Goal: Task Accomplishment & Management: Use online tool/utility

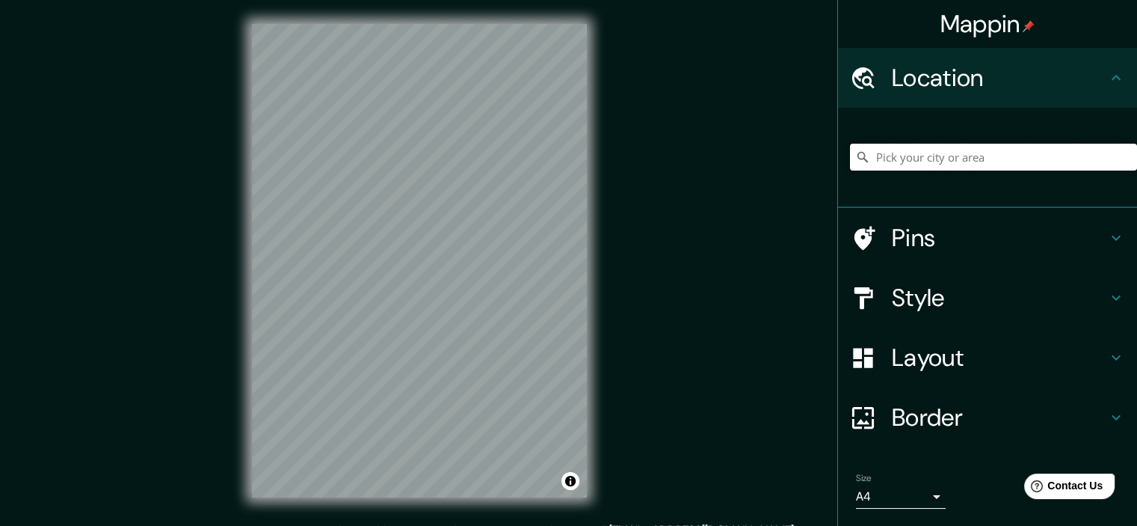
click at [914, 155] on input "Pick your city or area" at bounding box center [993, 157] width 287 height 27
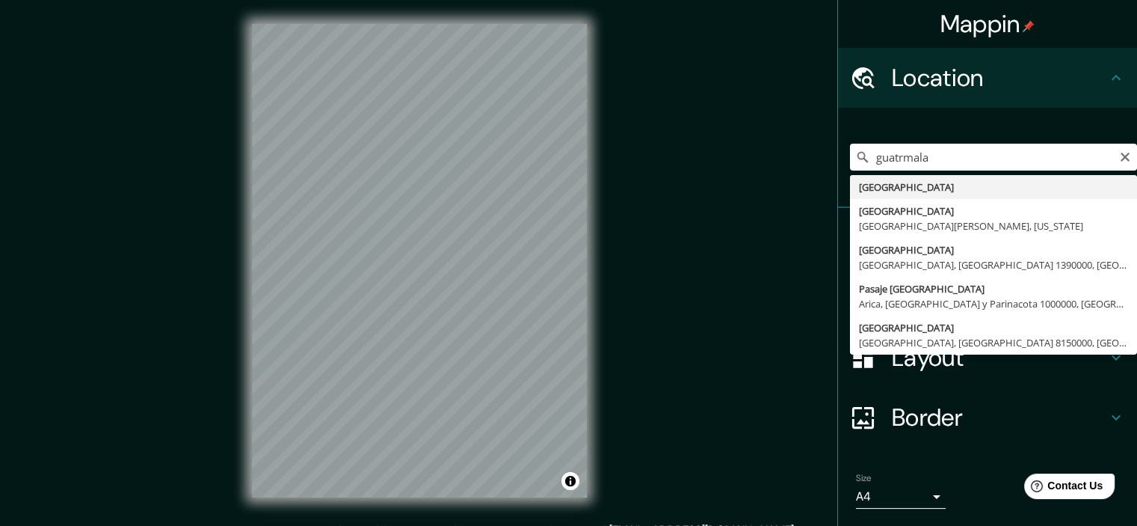
type input "[GEOGRAPHIC_DATA]"
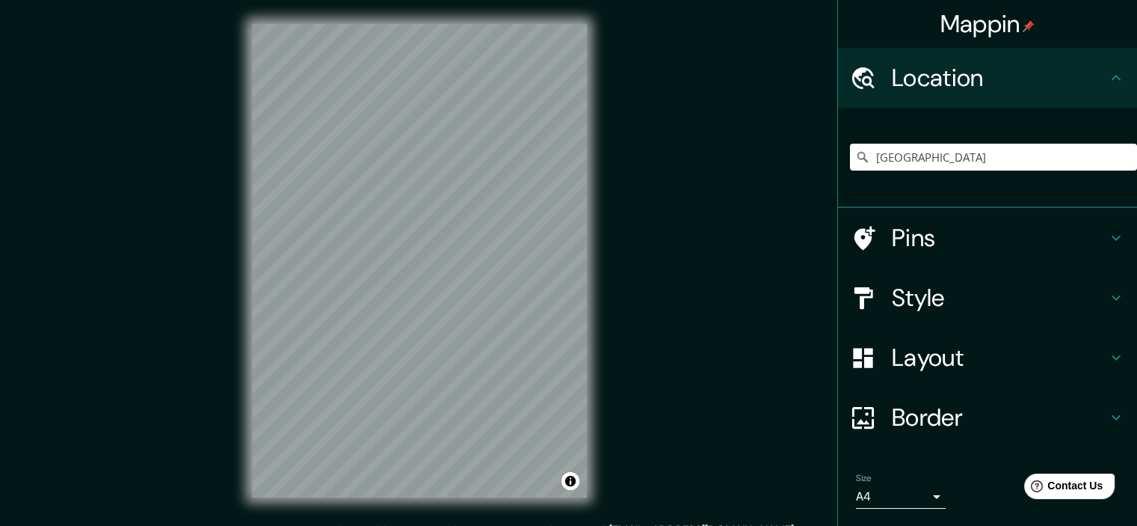
click at [961, 232] on h4 "Pins" at bounding box center [999, 238] width 215 height 30
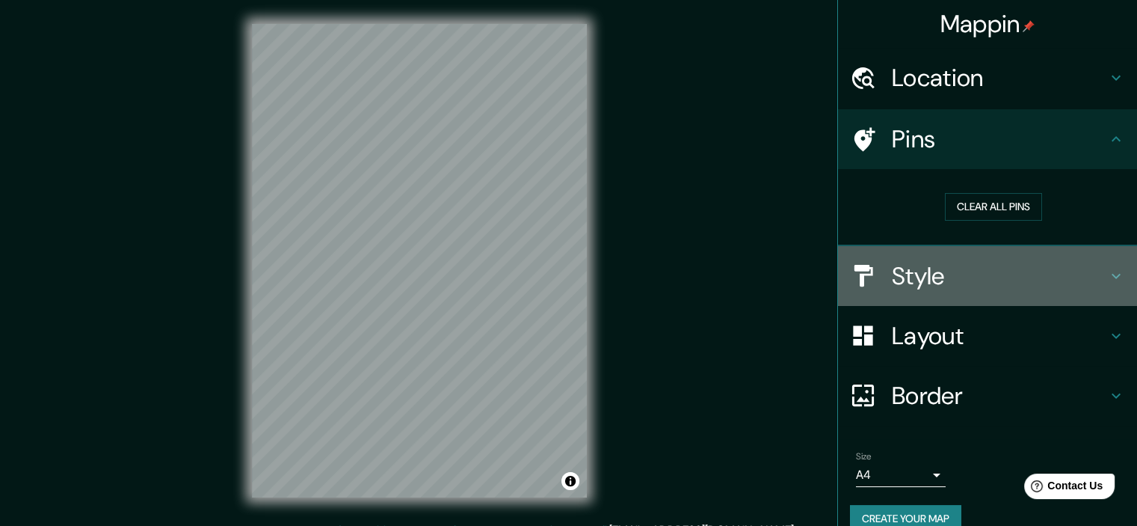
click at [955, 277] on h4 "Style" at bounding box center [999, 276] width 215 height 30
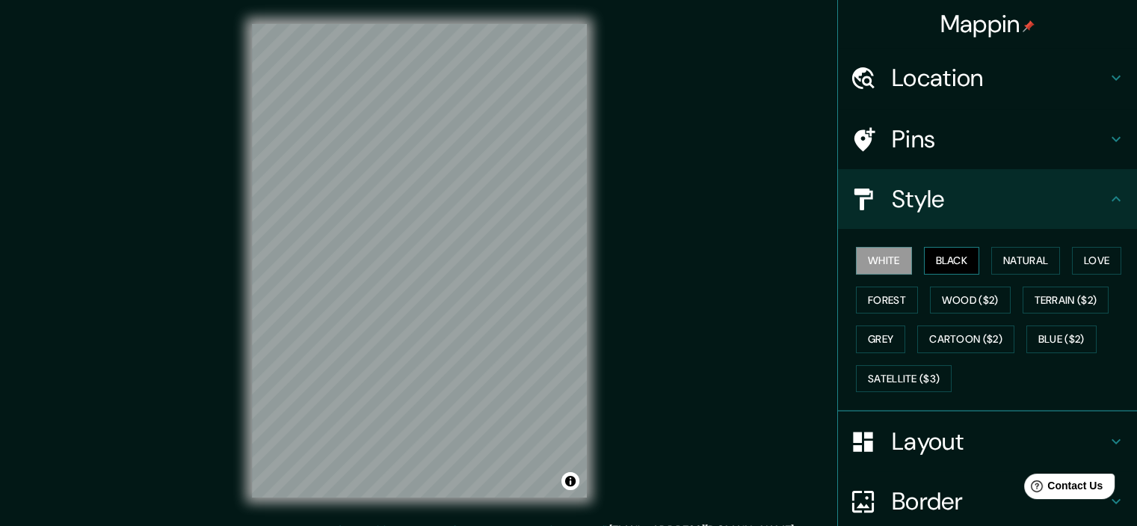
click at [952, 266] on button "Black" at bounding box center [952, 261] width 56 height 28
click at [991, 261] on button "Natural" at bounding box center [1025, 261] width 69 height 28
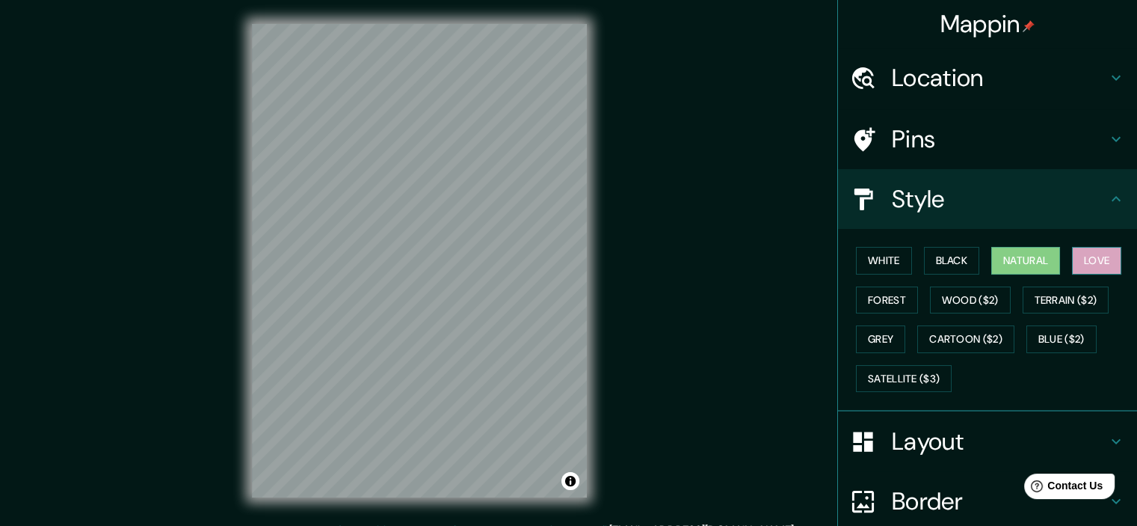
click at [1091, 271] on button "Love" at bounding box center [1096, 261] width 49 height 28
click at [893, 295] on button "Forest" at bounding box center [887, 300] width 62 height 28
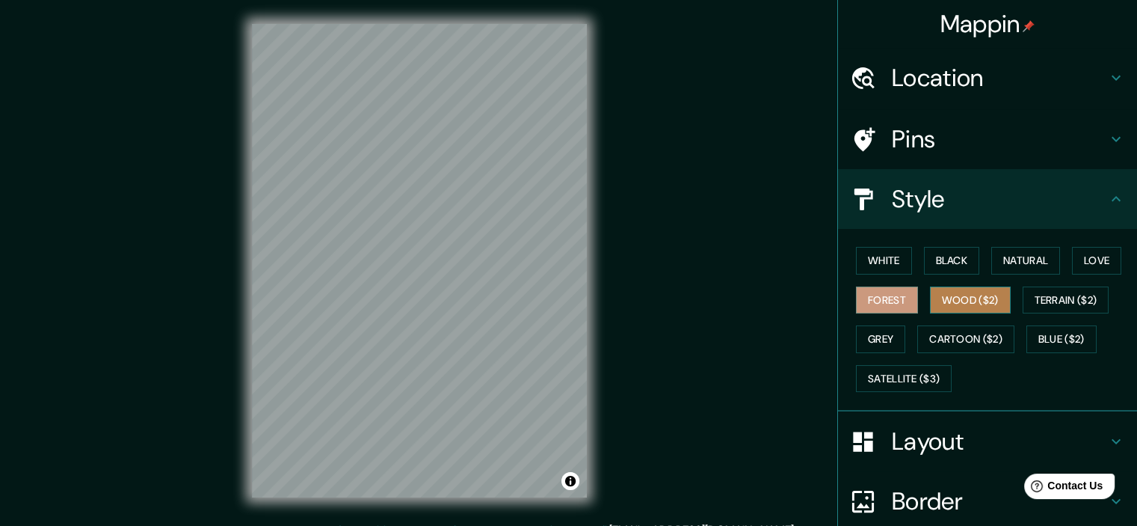
click at [979, 297] on button "Wood ($2)" at bounding box center [970, 300] width 81 height 28
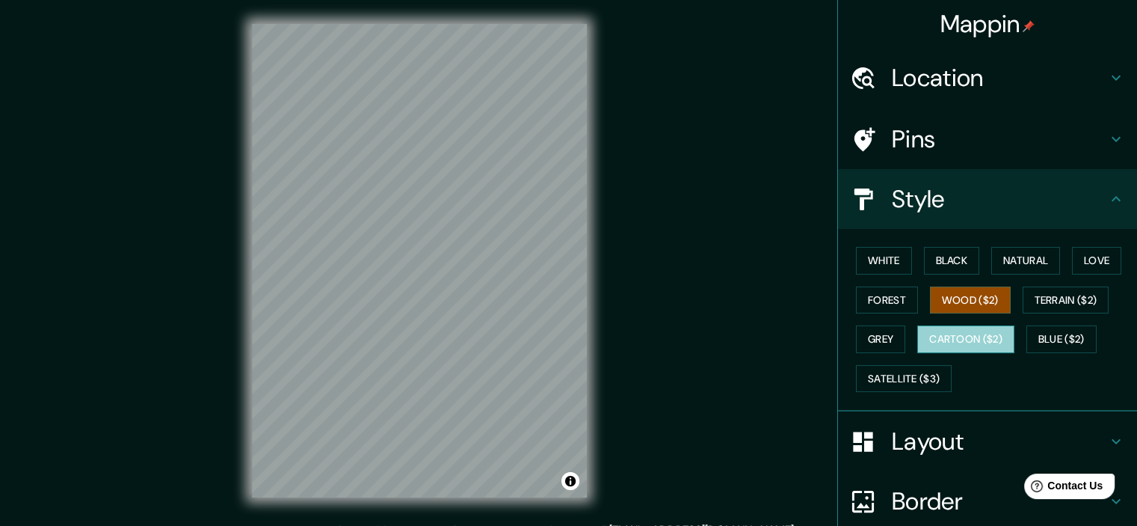
click at [917, 349] on button "Cartoon ($2)" at bounding box center [965, 339] width 97 height 28
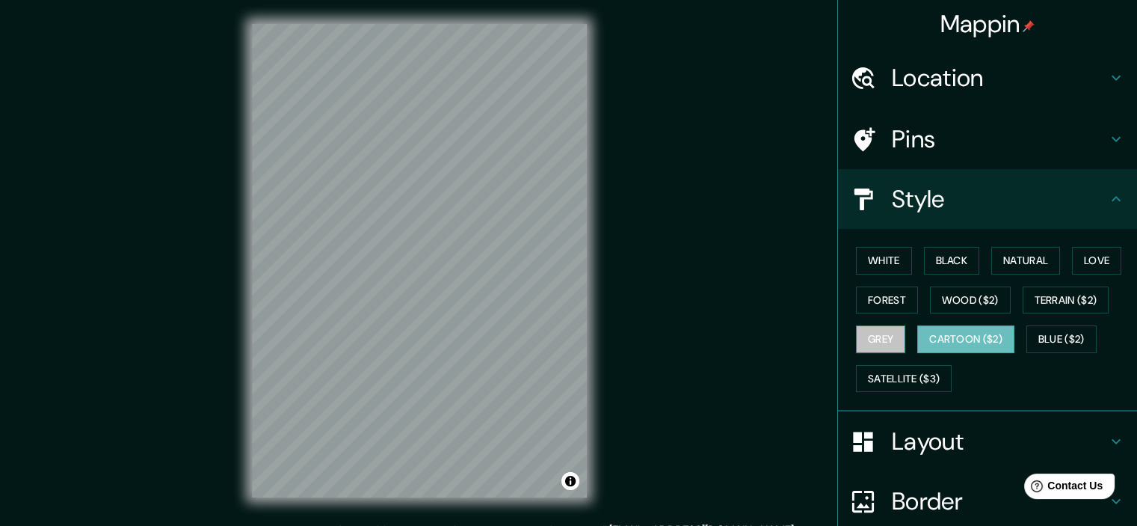
click at [867, 340] on button "Grey" at bounding box center [880, 339] width 49 height 28
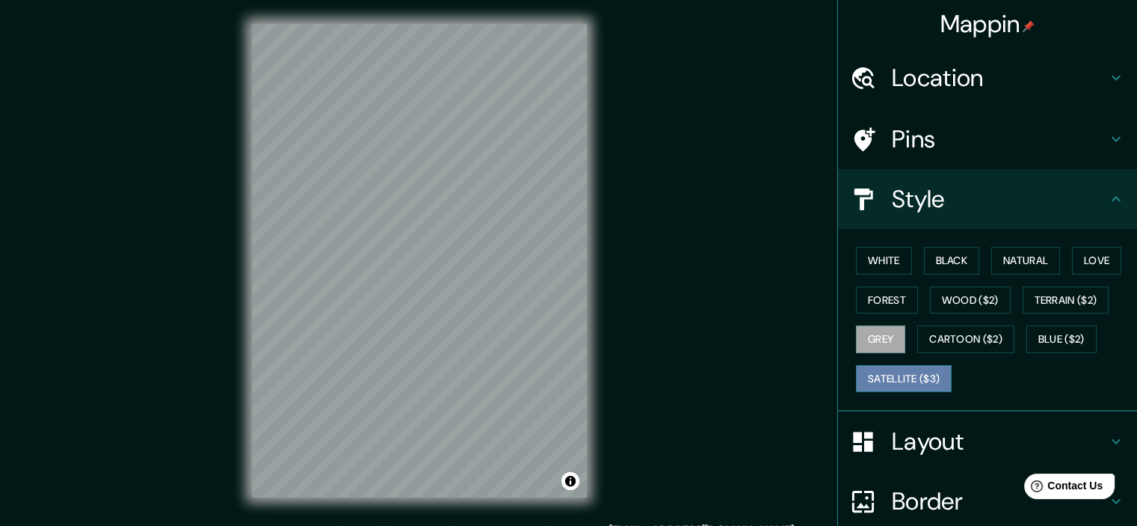
click at [912, 375] on button "Satellite ($3)" at bounding box center [904, 379] width 96 height 28
click at [1041, 340] on button "Blue ($2)" at bounding box center [1061, 339] width 70 height 28
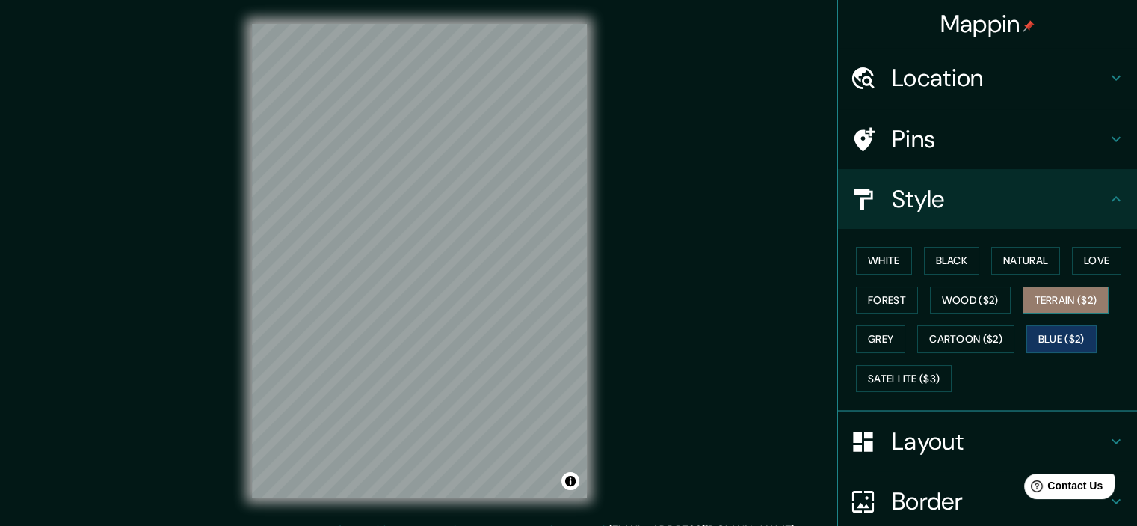
click at [1062, 296] on button "Terrain ($2)" at bounding box center [1066, 300] width 87 height 28
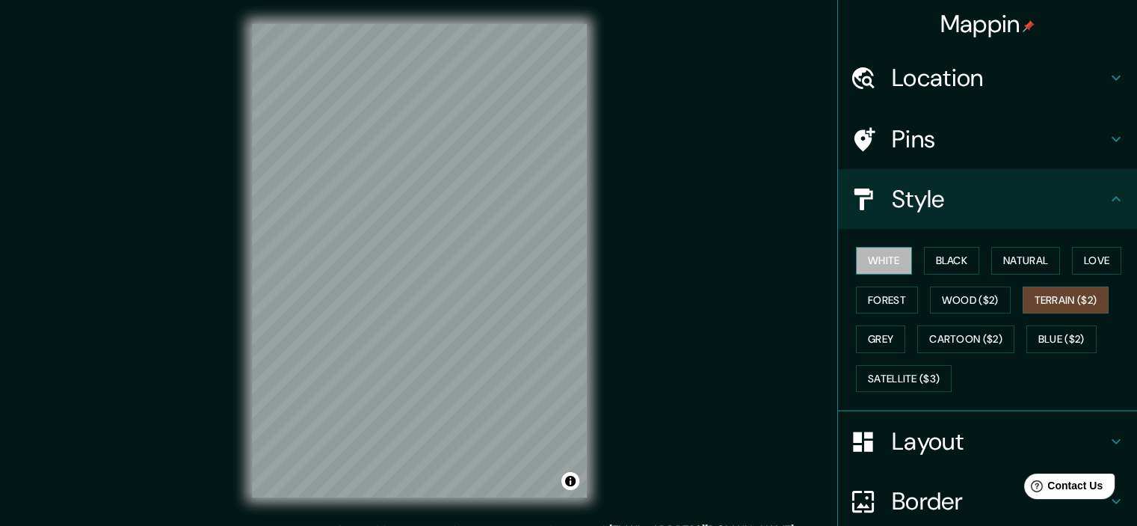
click at [894, 256] on button "White" at bounding box center [884, 261] width 56 height 28
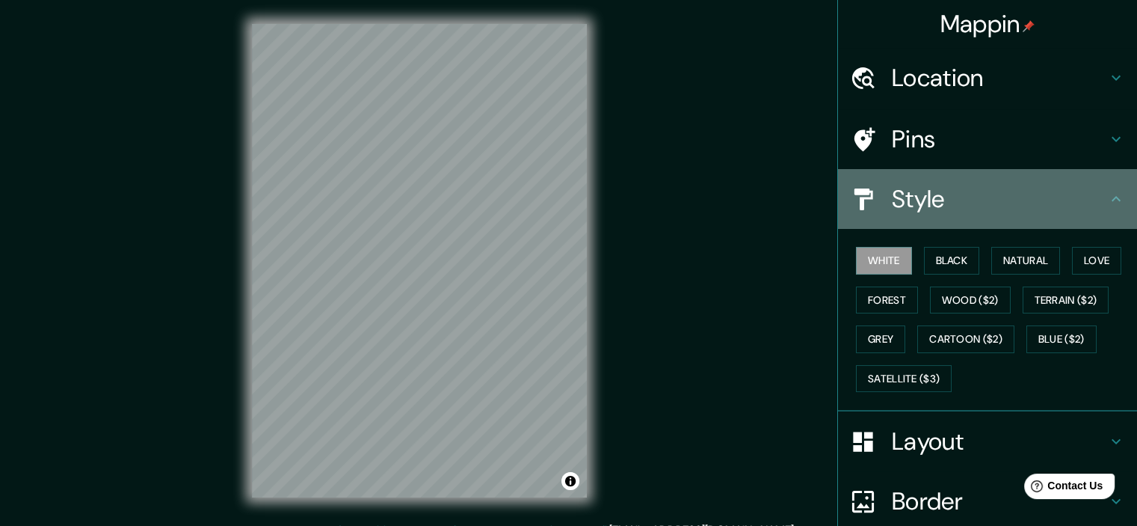
click at [926, 216] on div "Style" at bounding box center [987, 199] width 299 height 60
click at [1107, 201] on icon at bounding box center [1116, 199] width 18 height 18
click at [1107, 191] on icon at bounding box center [1116, 199] width 18 height 18
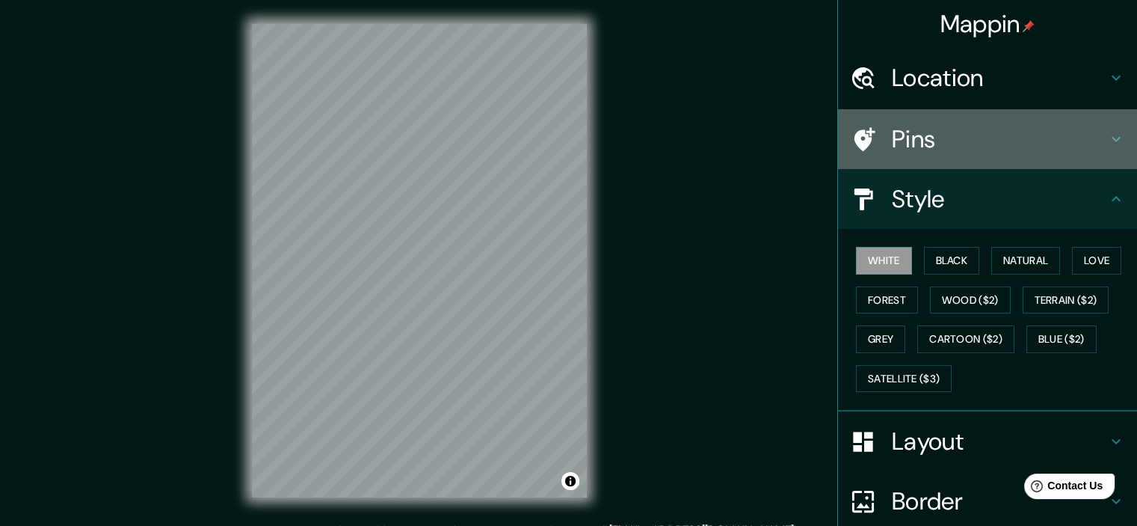
click at [1068, 125] on h4 "Pins" at bounding box center [999, 139] width 215 height 30
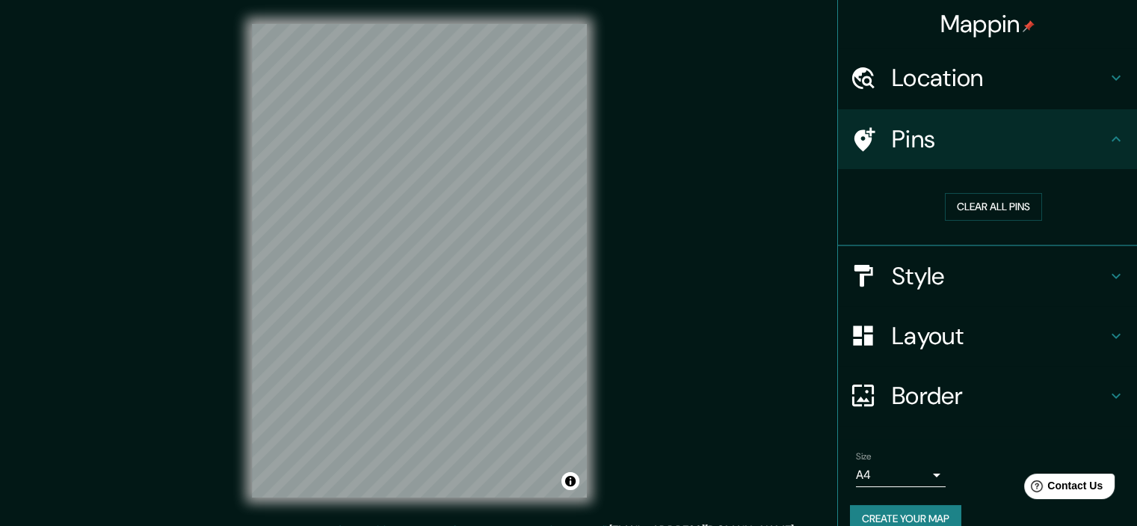
click at [1087, 75] on h4 "Location" at bounding box center [999, 78] width 215 height 30
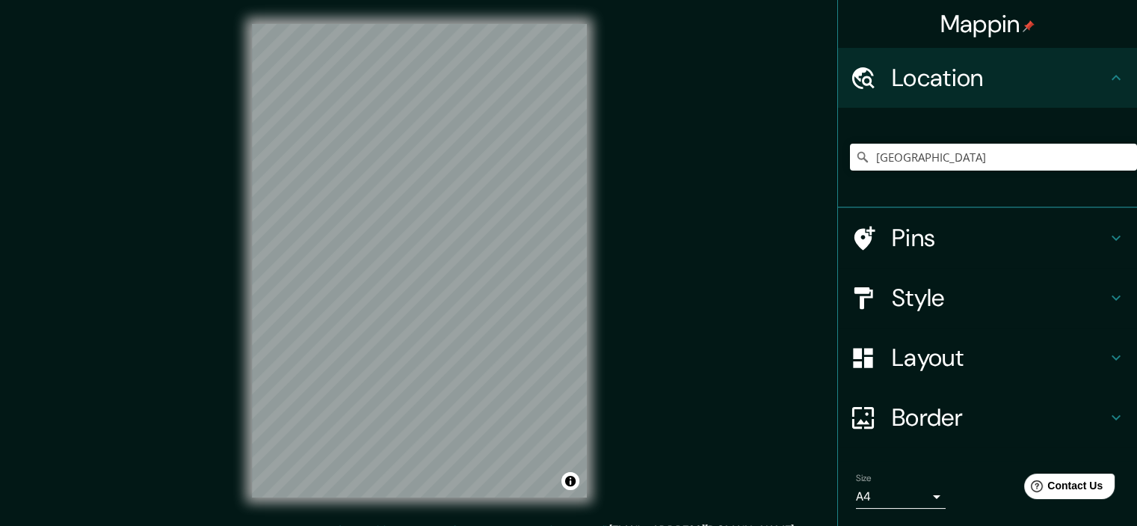
click at [965, 407] on h4 "Border" at bounding box center [999, 417] width 215 height 30
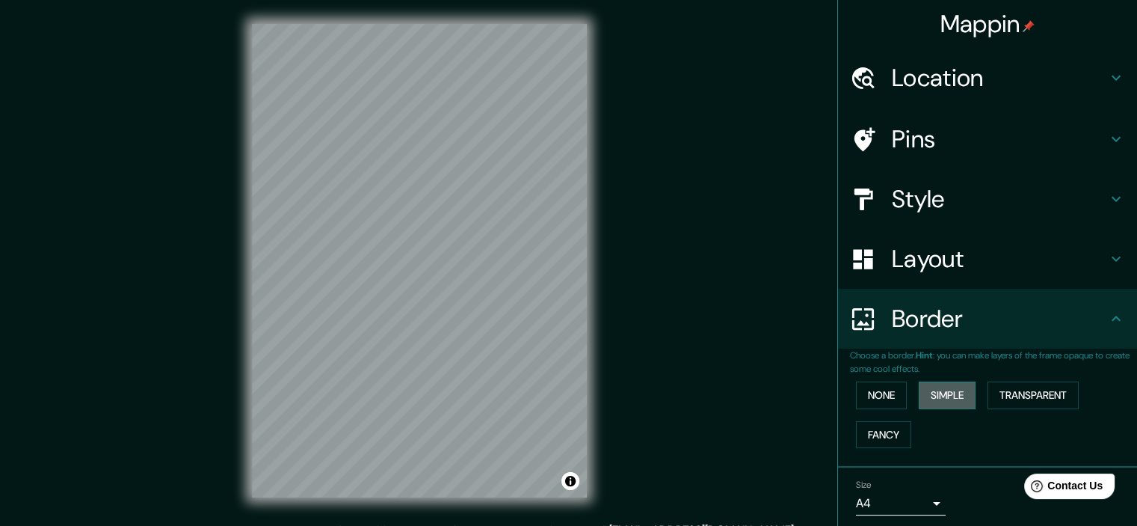
click at [942, 394] on button "Simple" at bounding box center [947, 395] width 57 height 28
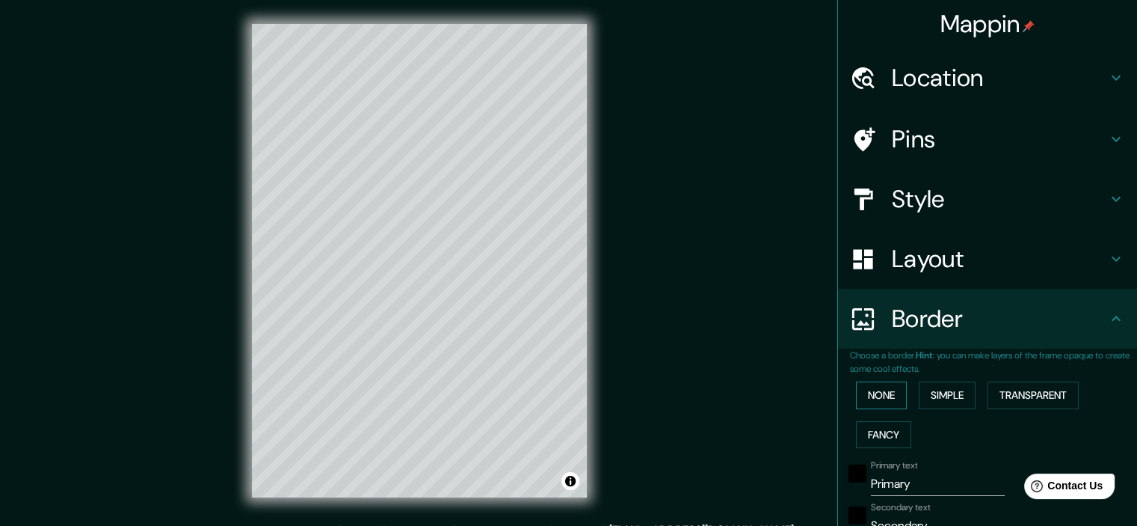
click at [882, 395] on button "None" at bounding box center [881, 395] width 51 height 28
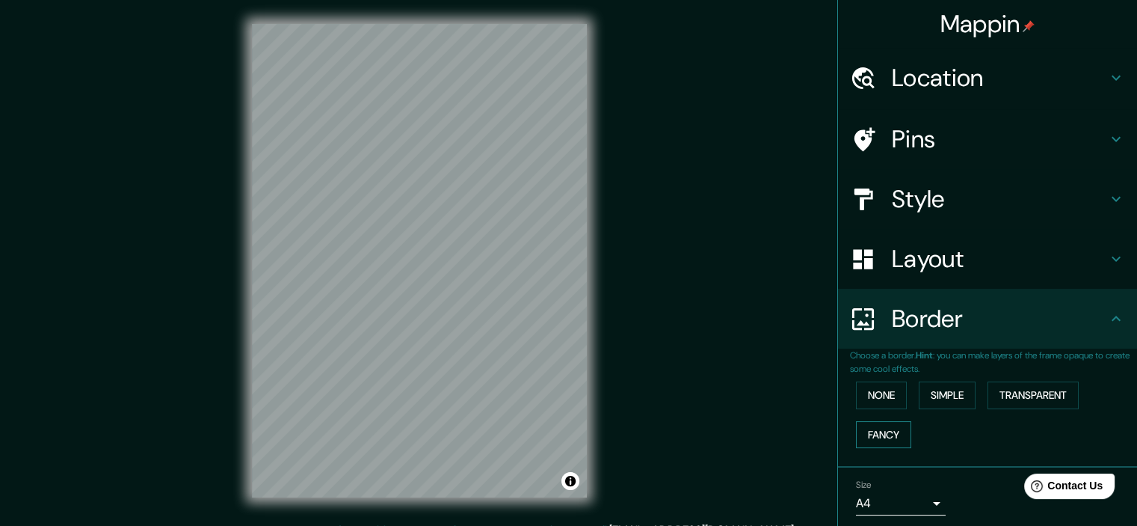
click at [866, 429] on button "Fancy" at bounding box center [883, 435] width 55 height 28
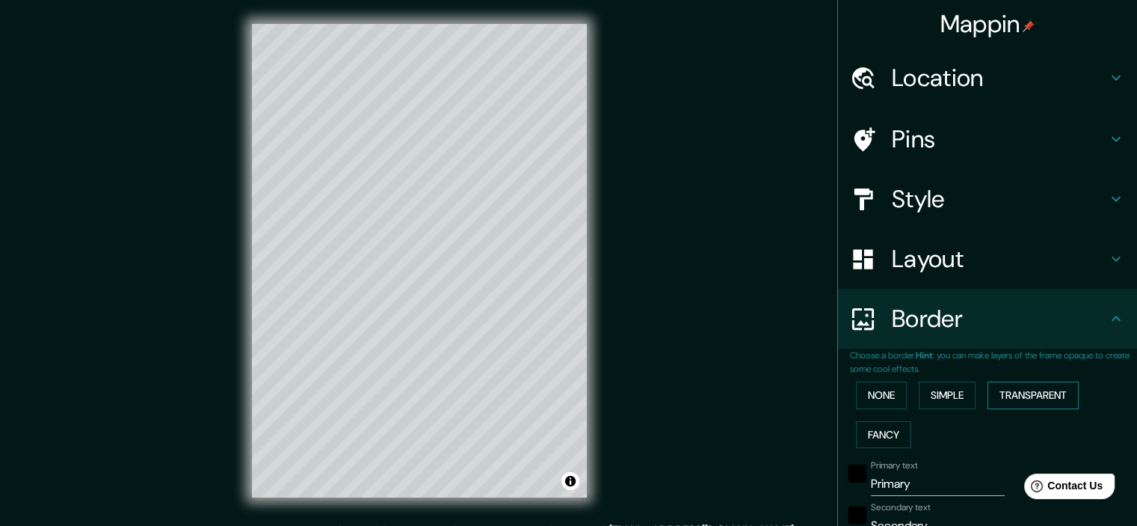
click at [1007, 386] on button "Transparent" at bounding box center [1033, 395] width 91 height 28
click at [890, 388] on button "None" at bounding box center [881, 395] width 51 height 28
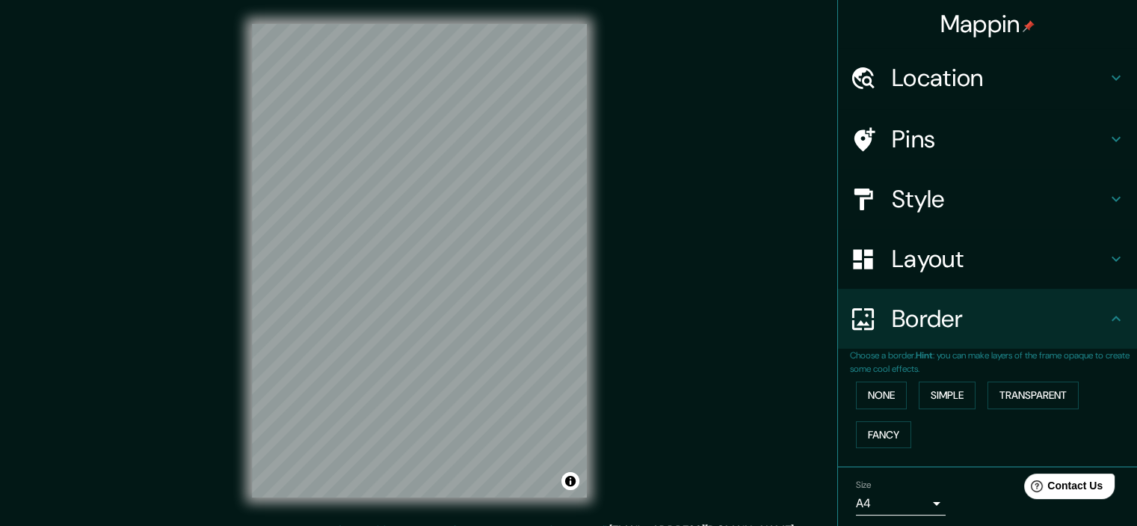
click at [959, 265] on h4 "Layout" at bounding box center [999, 259] width 215 height 30
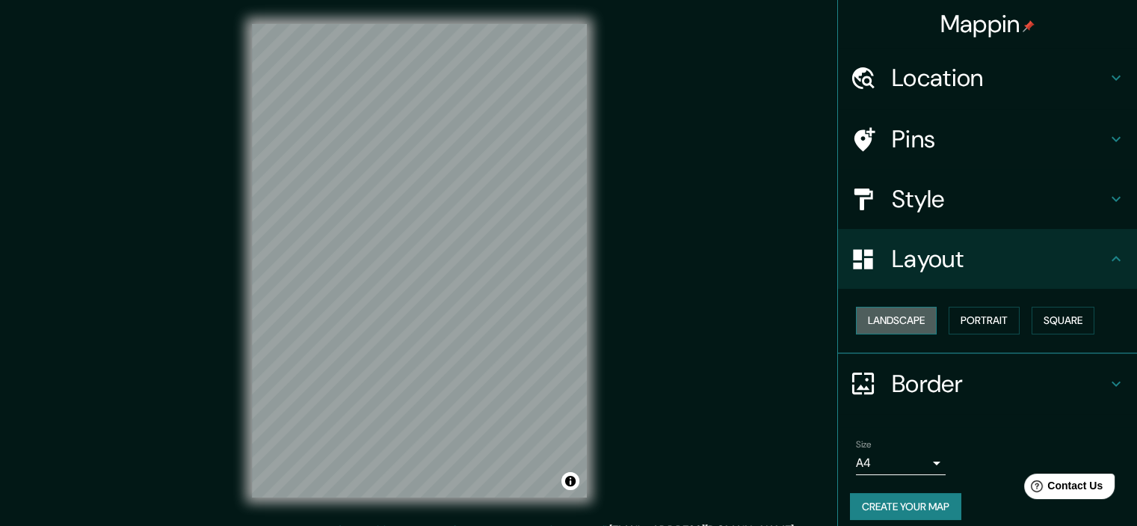
click at [904, 322] on button "Landscape" at bounding box center [896, 321] width 81 height 28
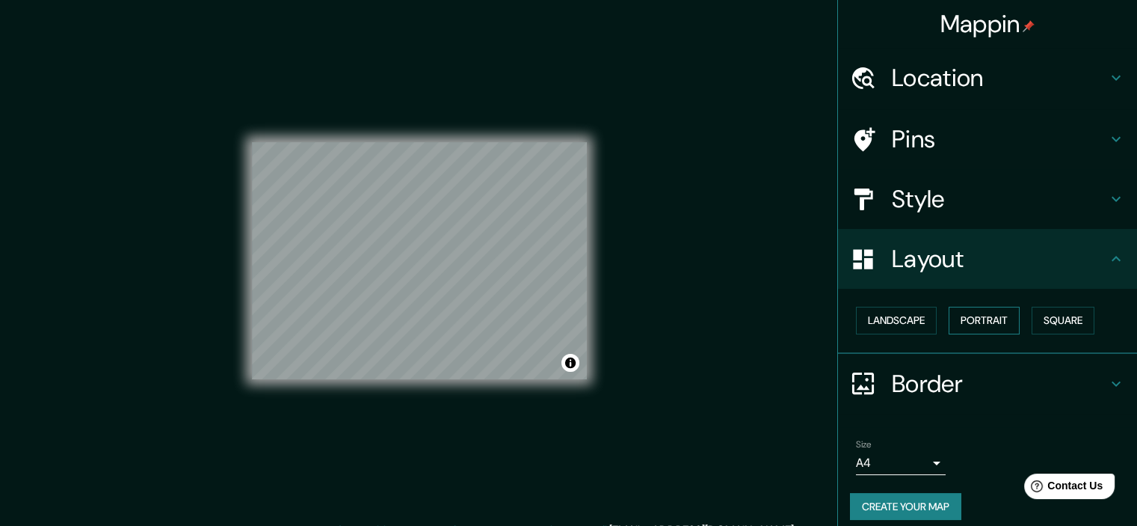
click at [986, 324] on button "Portrait" at bounding box center [984, 321] width 71 height 28
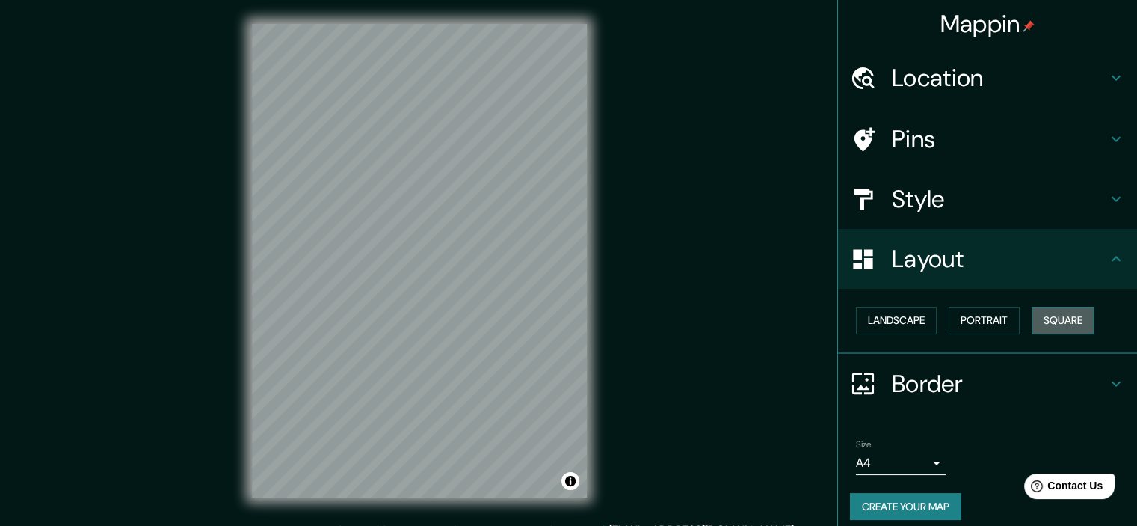
click at [1053, 318] on button "Square" at bounding box center [1063, 321] width 63 height 28
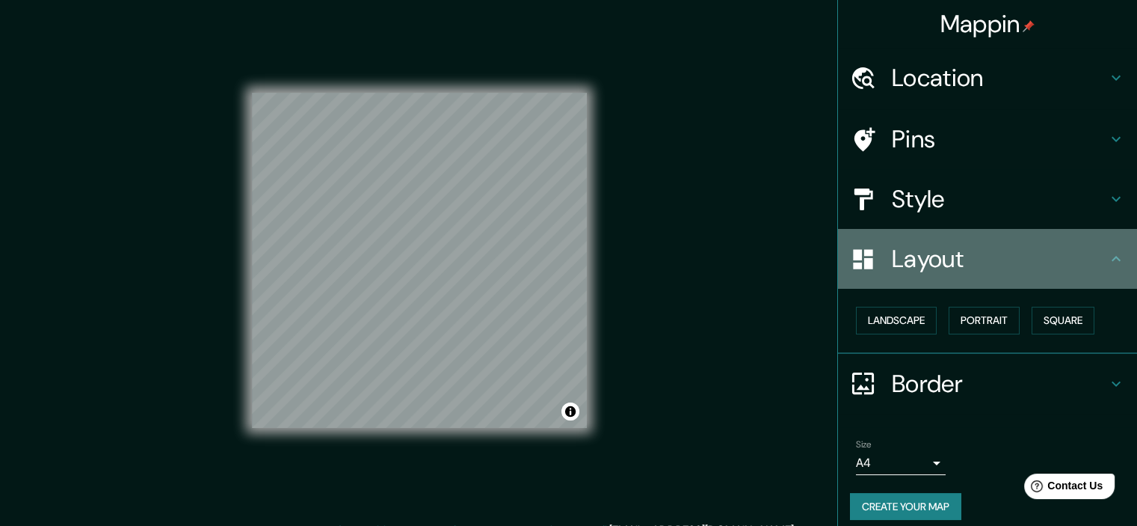
click at [1088, 256] on h4 "Layout" at bounding box center [999, 259] width 215 height 30
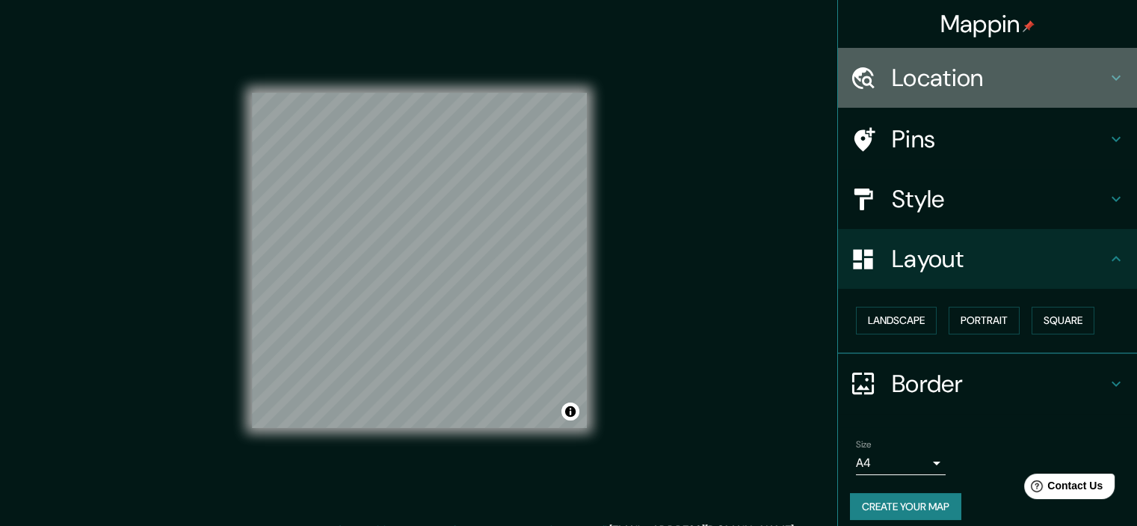
click at [1029, 78] on h4 "Location" at bounding box center [999, 78] width 215 height 30
